Goal: Task Accomplishment & Management: Contribute content

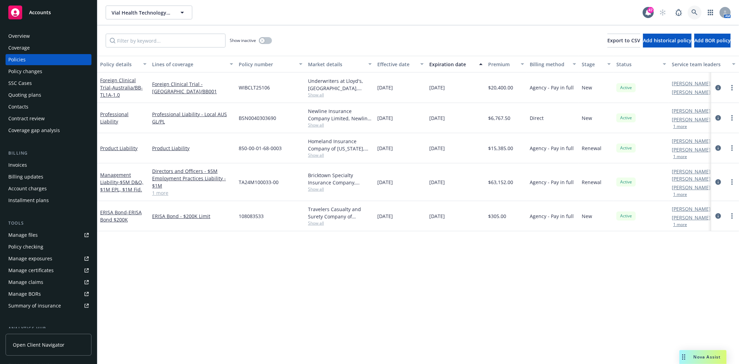
click at [692, 10] on icon at bounding box center [695, 12] width 6 height 6
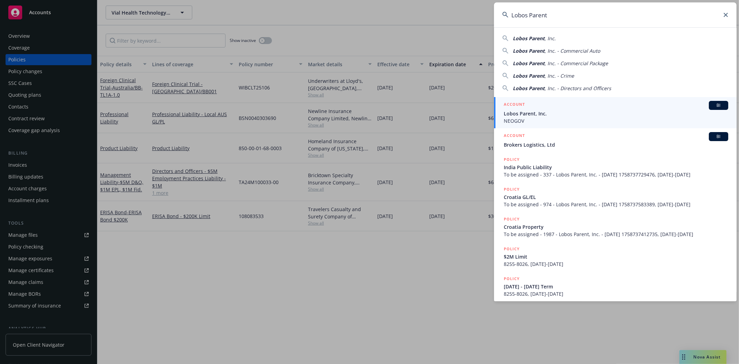
type input "Lobos Parent"
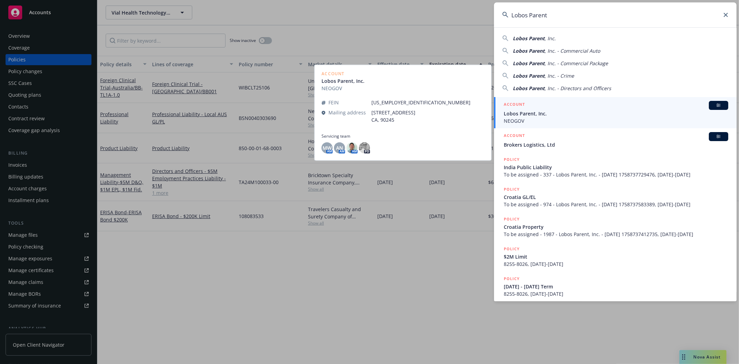
click at [535, 112] on span "Lobos Parent, Inc." at bounding box center [616, 113] width 225 height 7
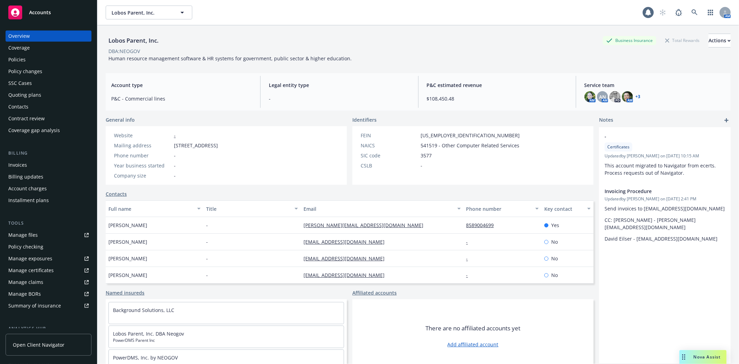
click at [15, 61] on div "Policies" at bounding box center [16, 59] width 17 height 11
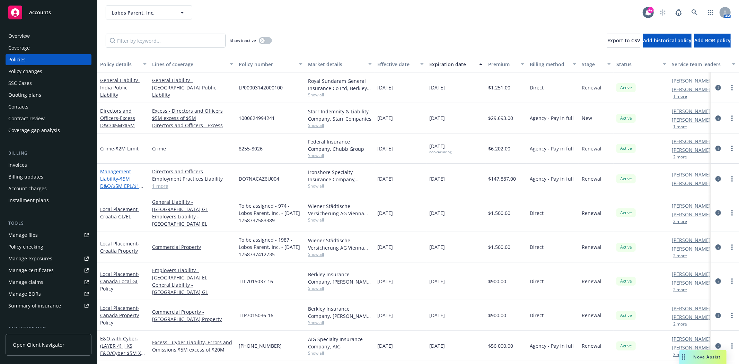
click at [111, 186] on span "- $5M D&O/$5M EPL/$1M FID" at bounding box center [122, 185] width 44 height 21
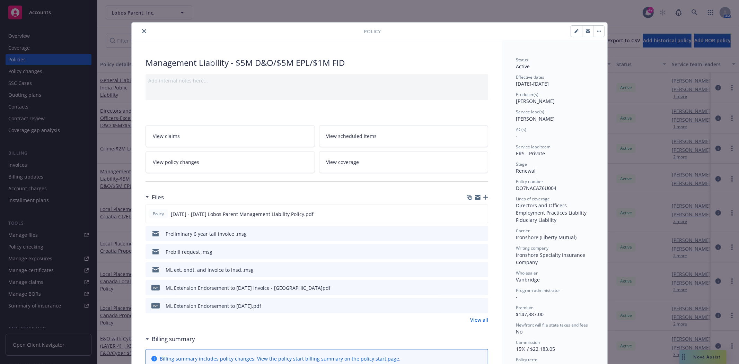
click at [483, 198] on icon "button" at bounding box center [485, 197] width 5 height 5
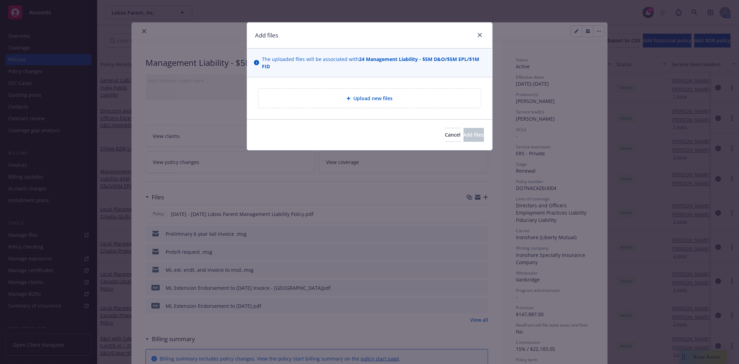
type textarea "x"
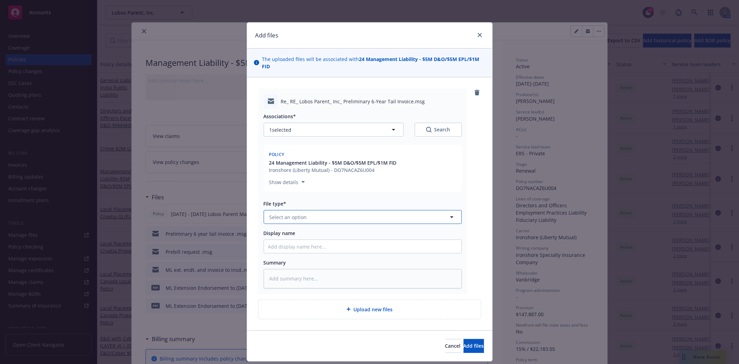
click at [342, 218] on button "Select an option" at bounding box center [363, 217] width 198 height 14
type input "bind"
click at [296, 254] on div "Bind Order" at bounding box center [362, 255] width 189 height 10
click at [473, 345] on button "Add files" at bounding box center [474, 346] width 20 height 14
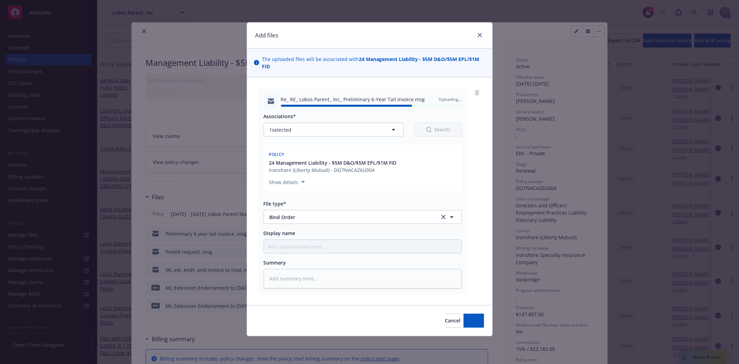
type textarea "x"
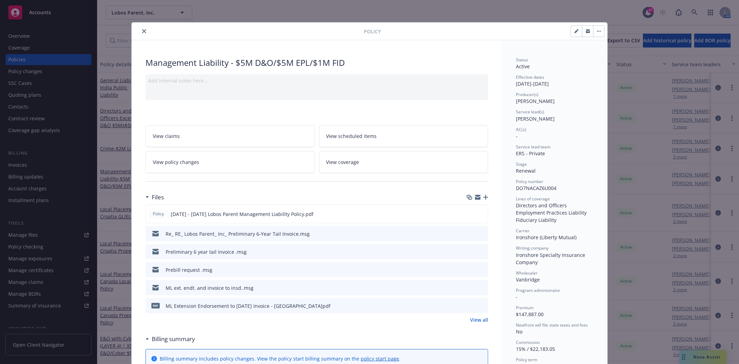
click at [142, 31] on icon "close" at bounding box center [144, 31] width 4 height 4
